Goal: Task Accomplishment & Management: Use online tool/utility

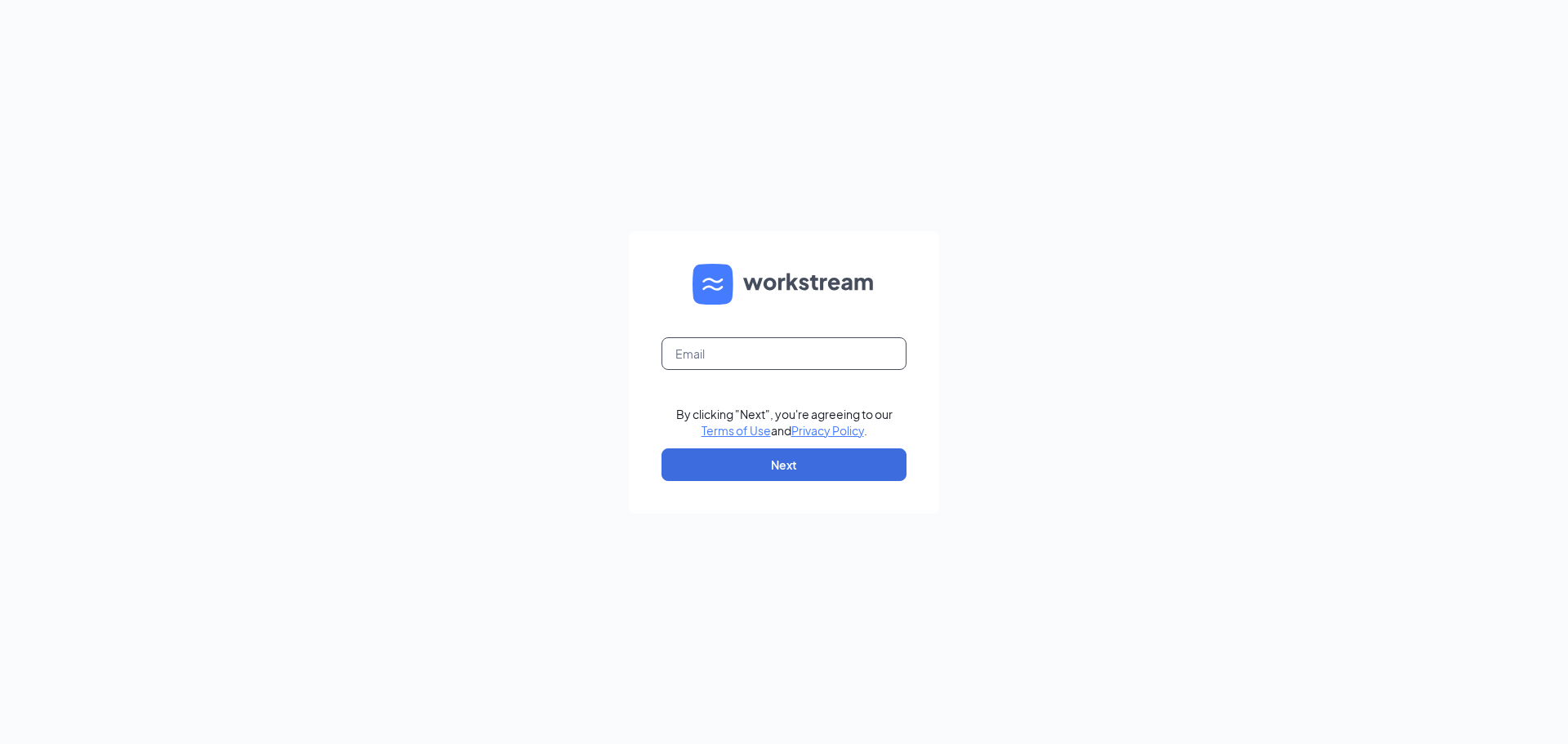
click at [726, 358] on input "text" at bounding box center [784, 354] width 245 height 33
type input "beckeef@bombergers.com"
click at [743, 463] on button "Next" at bounding box center [784, 464] width 245 height 33
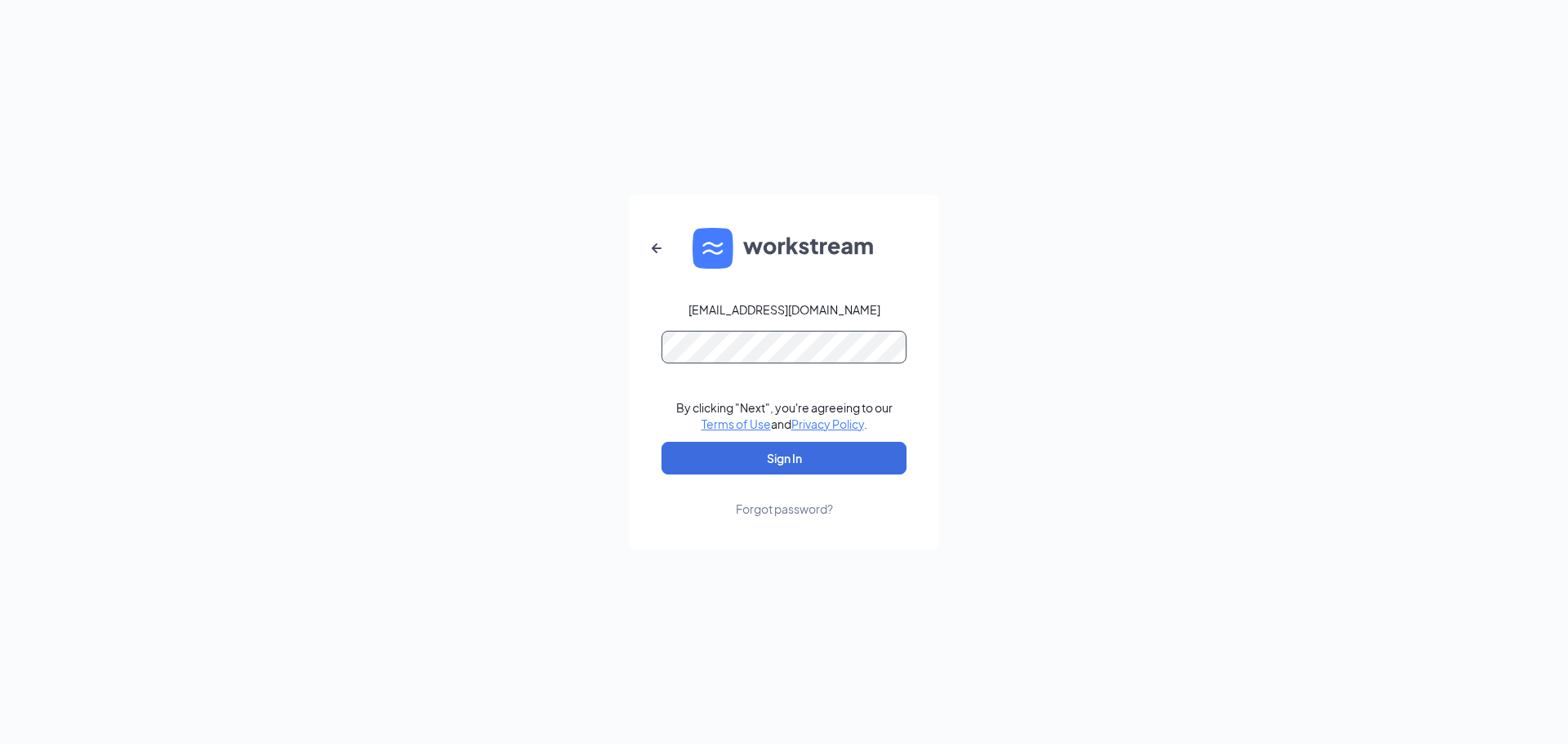
click at [661, 441] on button "Sign In" at bounding box center [784, 457] width 245 height 33
click at [708, 453] on button "Sign In" at bounding box center [784, 457] width 245 height 33
click at [661, 441] on button "Sign In" at bounding box center [784, 457] width 245 height 33
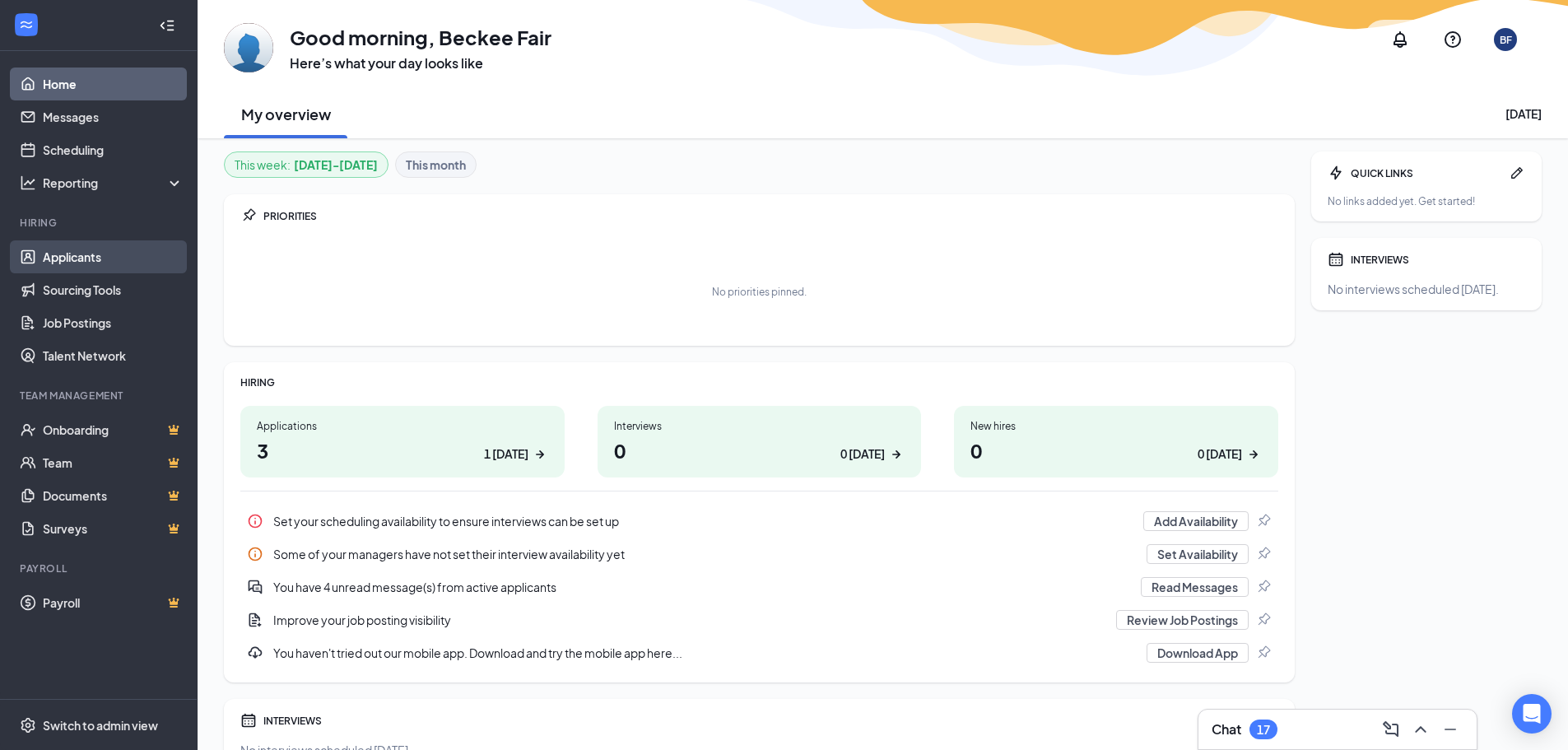
click at [90, 255] on link "Applicants" at bounding box center [113, 256] width 141 height 33
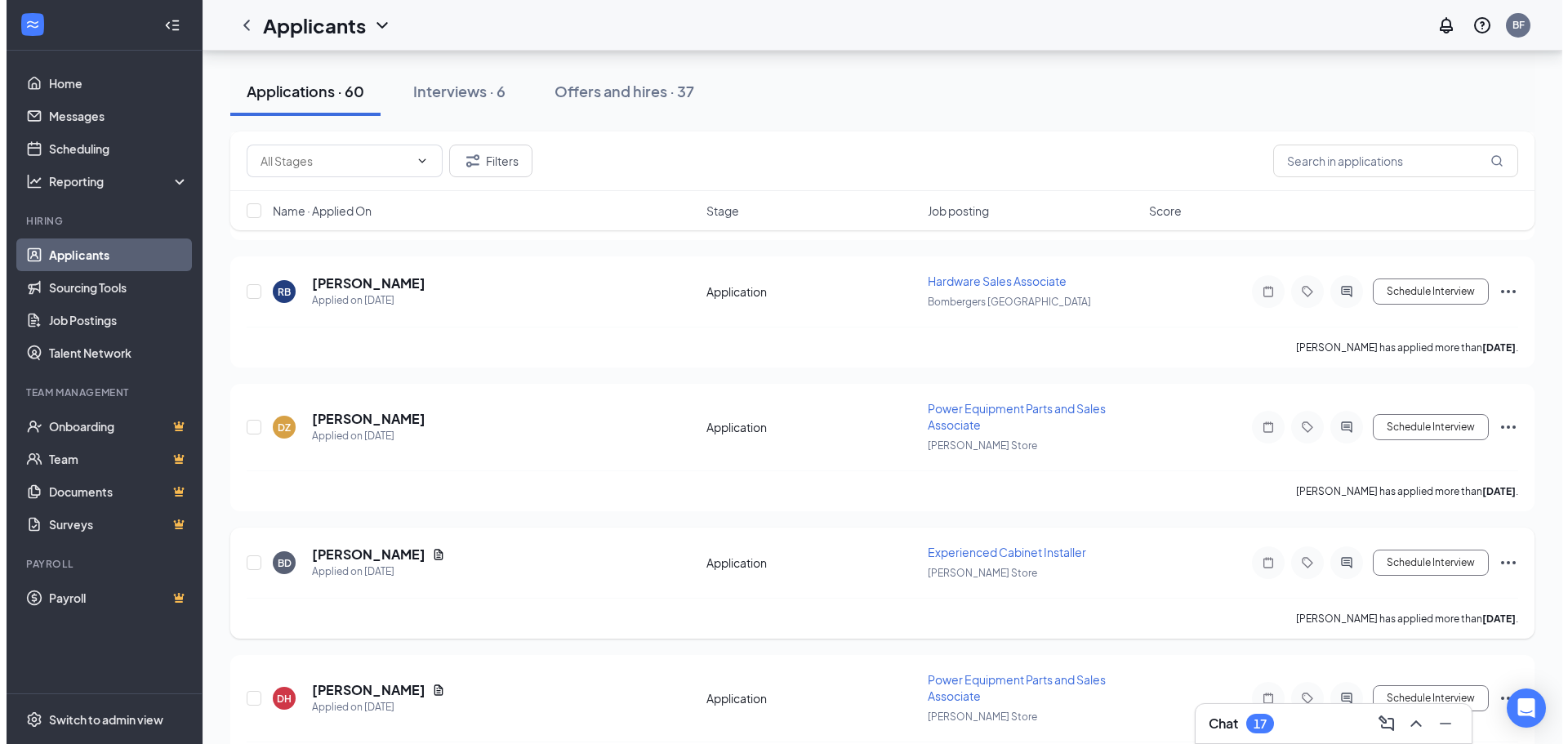
scroll to position [5226, 0]
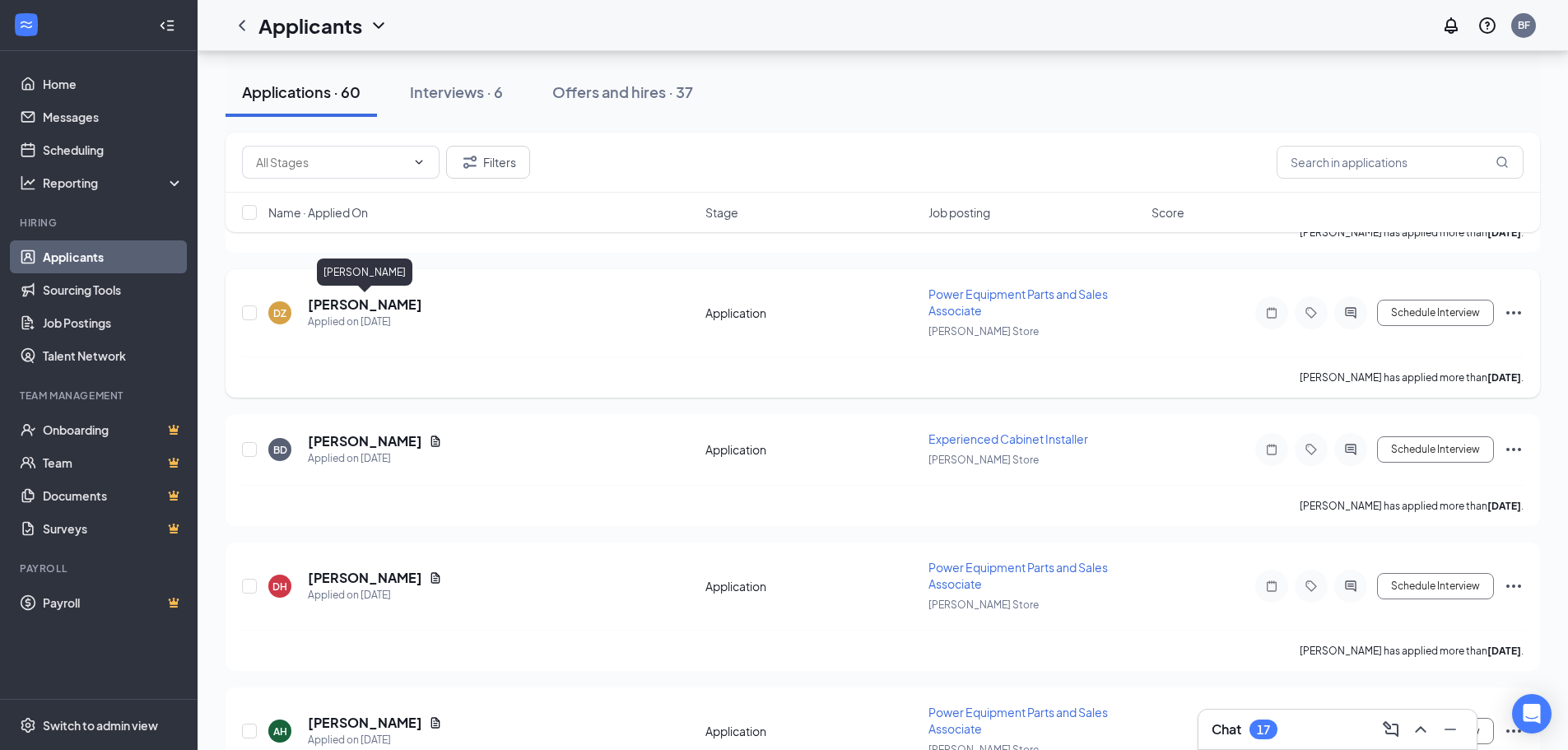
click at [339, 308] on h5 "[PERSON_NAME]" at bounding box center [364, 304] width 114 height 18
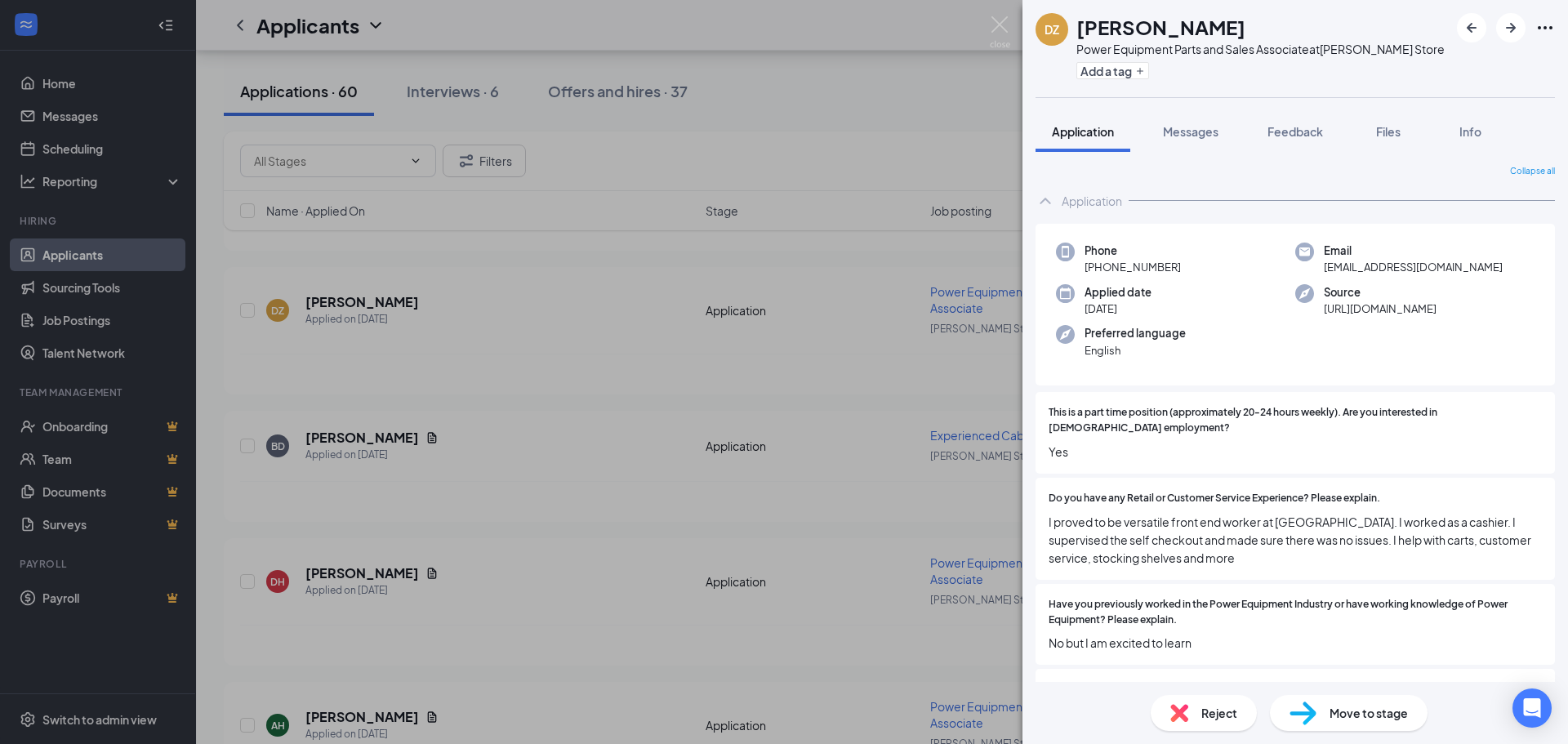
click at [629, 150] on div "DZ [PERSON_NAME] Power Equipment Parts and Sales Associate at [PERSON_NAME] Sto…" at bounding box center [784, 372] width 1568 height 744
